Goal: Transaction & Acquisition: Book appointment/travel/reservation

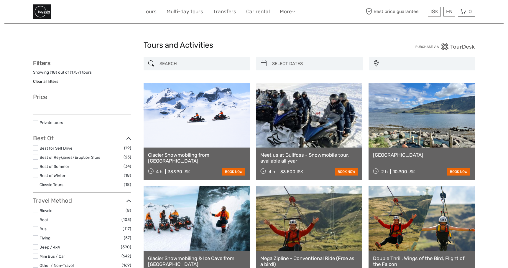
select select
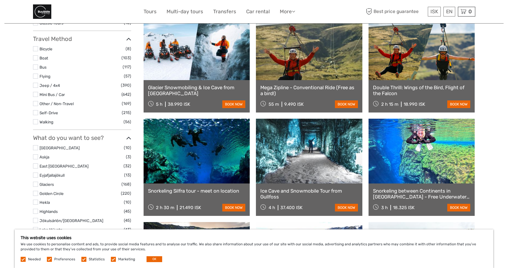
scroll to position [172, 0]
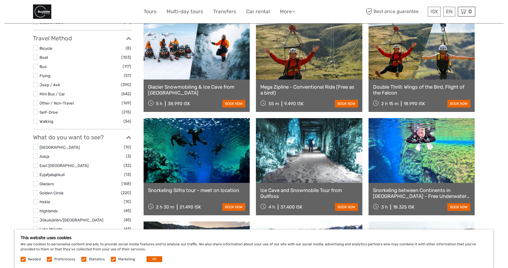
click at [287, 191] on link "Ice Cave and Snowmobile Tour from Gullfoss" at bounding box center [309, 194] width 98 height 12
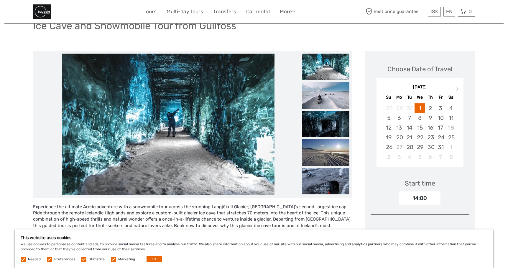
scroll to position [48, 0]
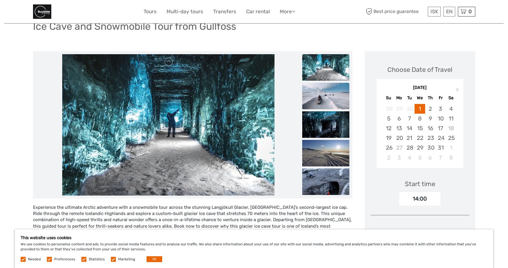
click at [317, 99] on img at bounding box center [325, 96] width 47 height 27
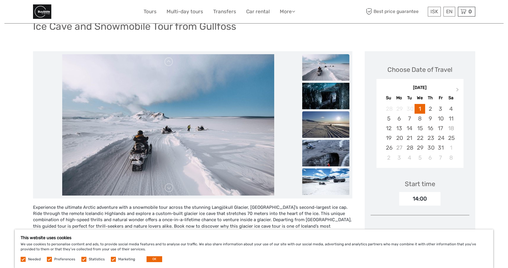
click at [327, 119] on img at bounding box center [325, 125] width 47 height 27
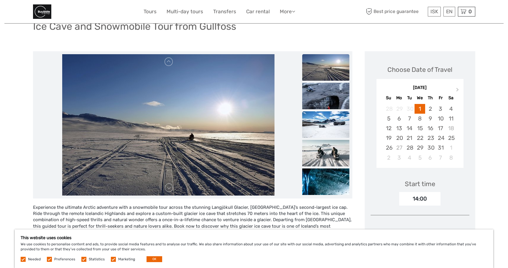
click at [325, 134] on img at bounding box center [325, 125] width 47 height 27
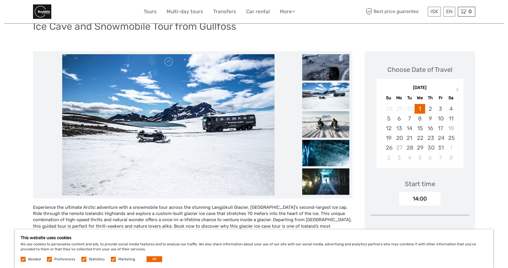
click at [327, 131] on img at bounding box center [325, 124] width 47 height 27
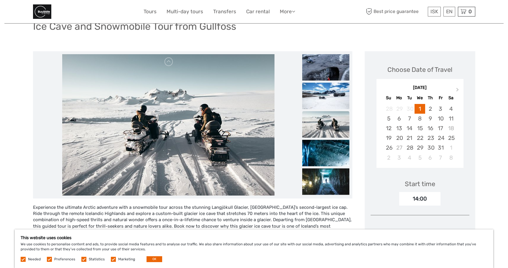
click at [327, 131] on img at bounding box center [325, 124] width 47 height 27
click at [323, 143] on img at bounding box center [325, 153] width 47 height 27
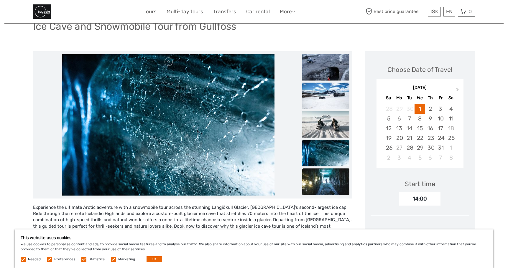
click at [323, 181] on img at bounding box center [325, 181] width 47 height 27
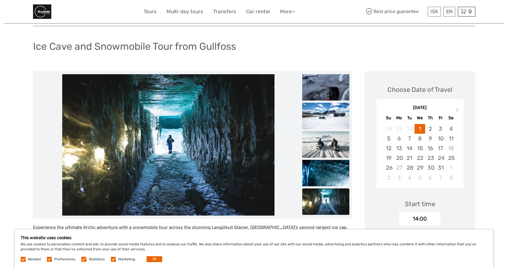
scroll to position [0, 0]
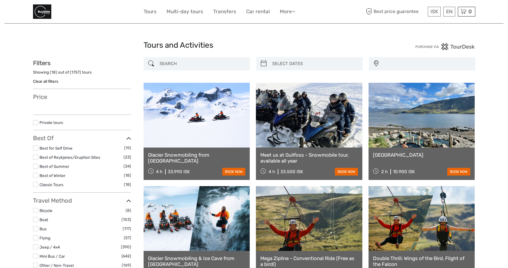
select select
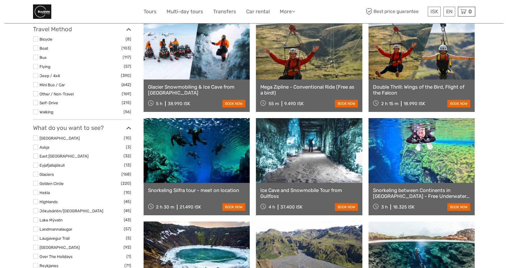
select select
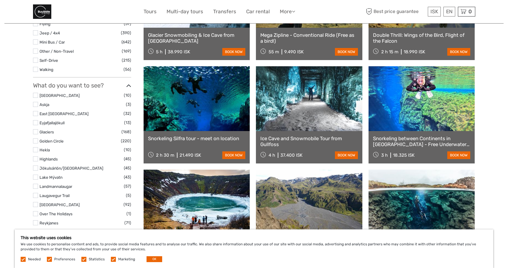
scroll to position [216, 0]
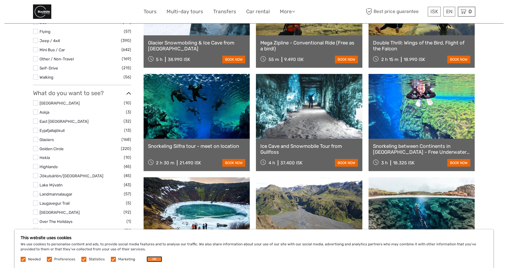
click at [154, 259] on button "OK" at bounding box center [155, 260] width 16 height 6
